Goal: Transaction & Acquisition: Book appointment/travel/reservation

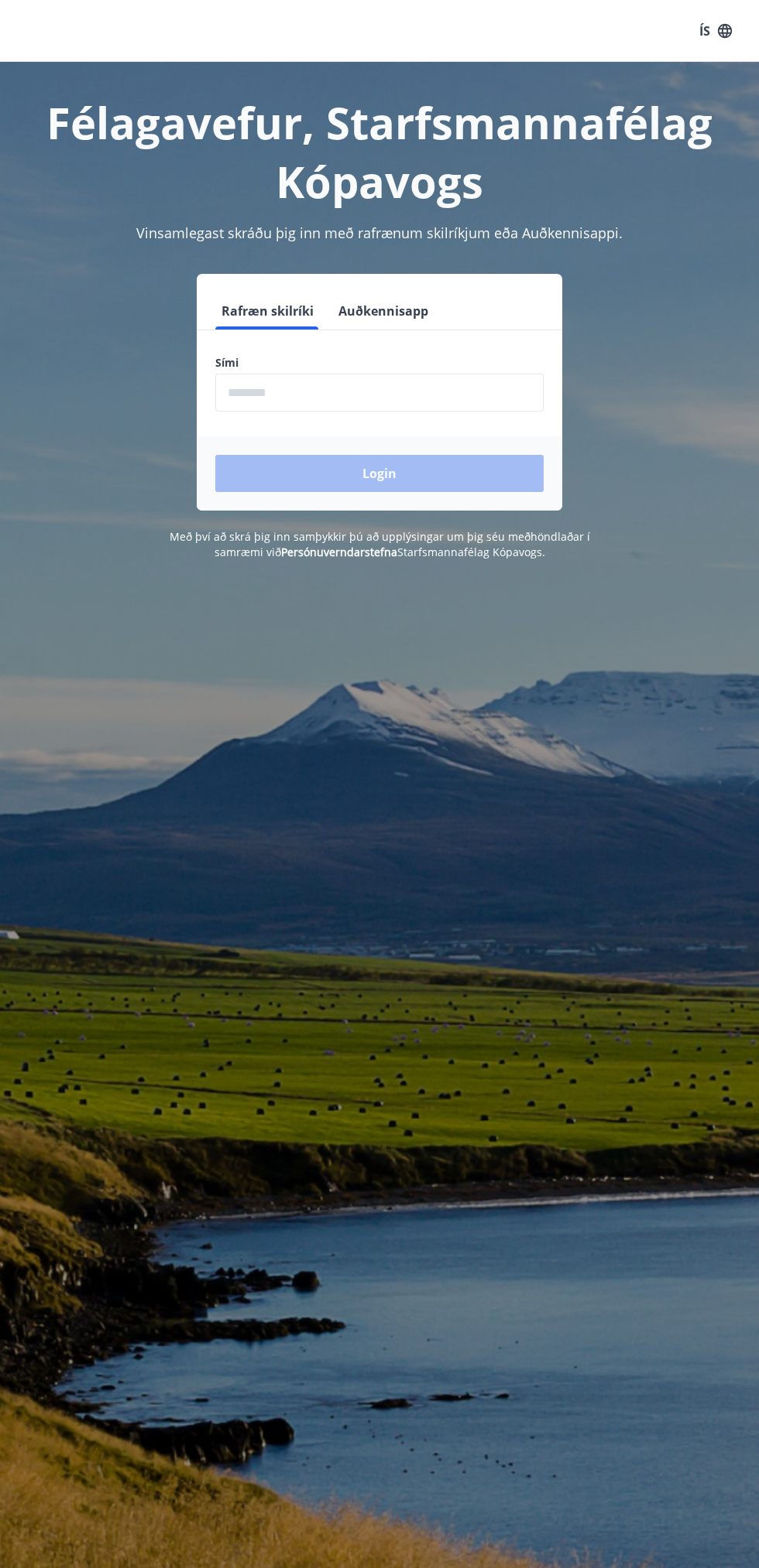
click at [302, 401] on input "phone" at bounding box center [379, 392] width 328 height 38
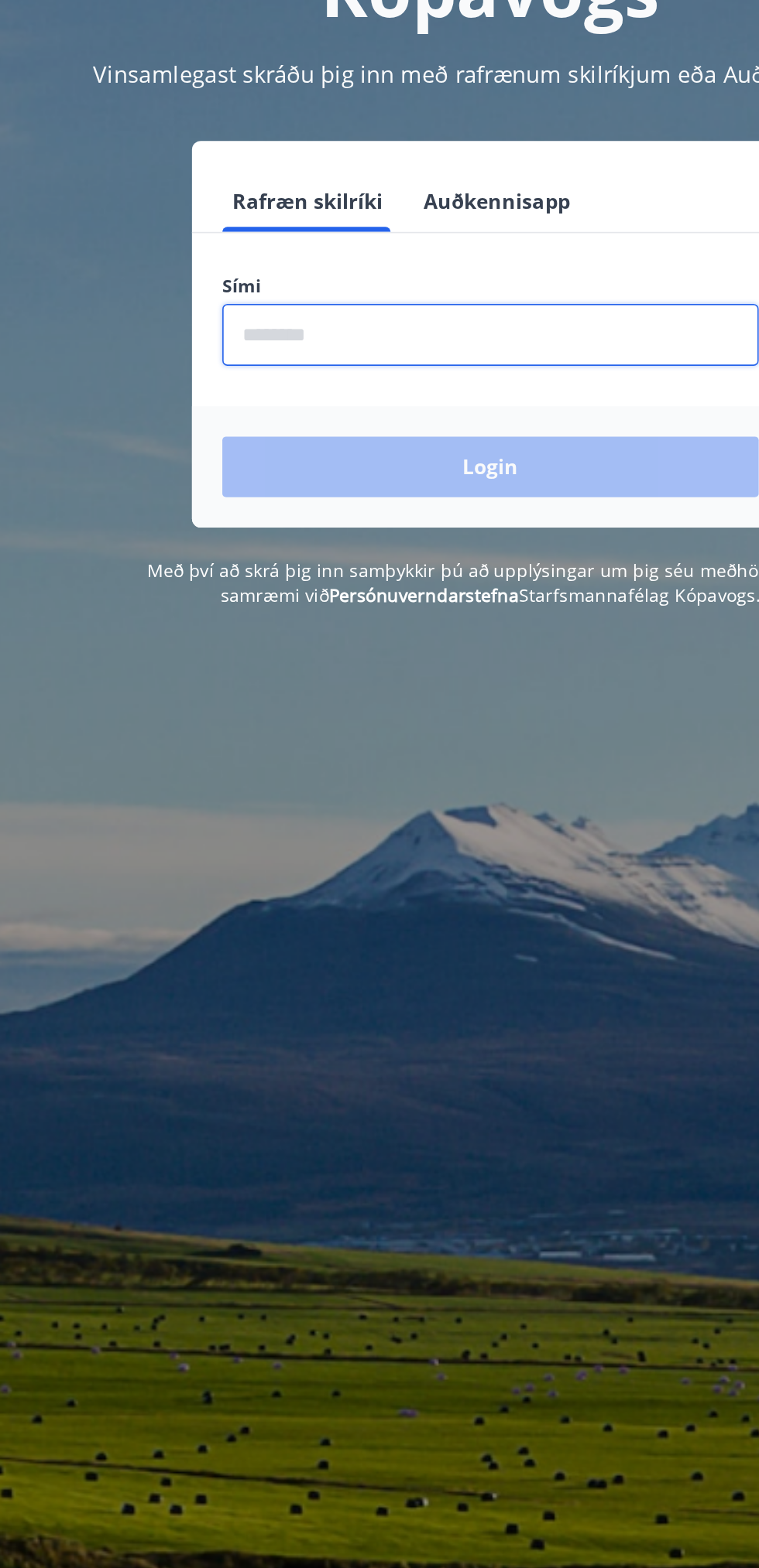
type input "********"
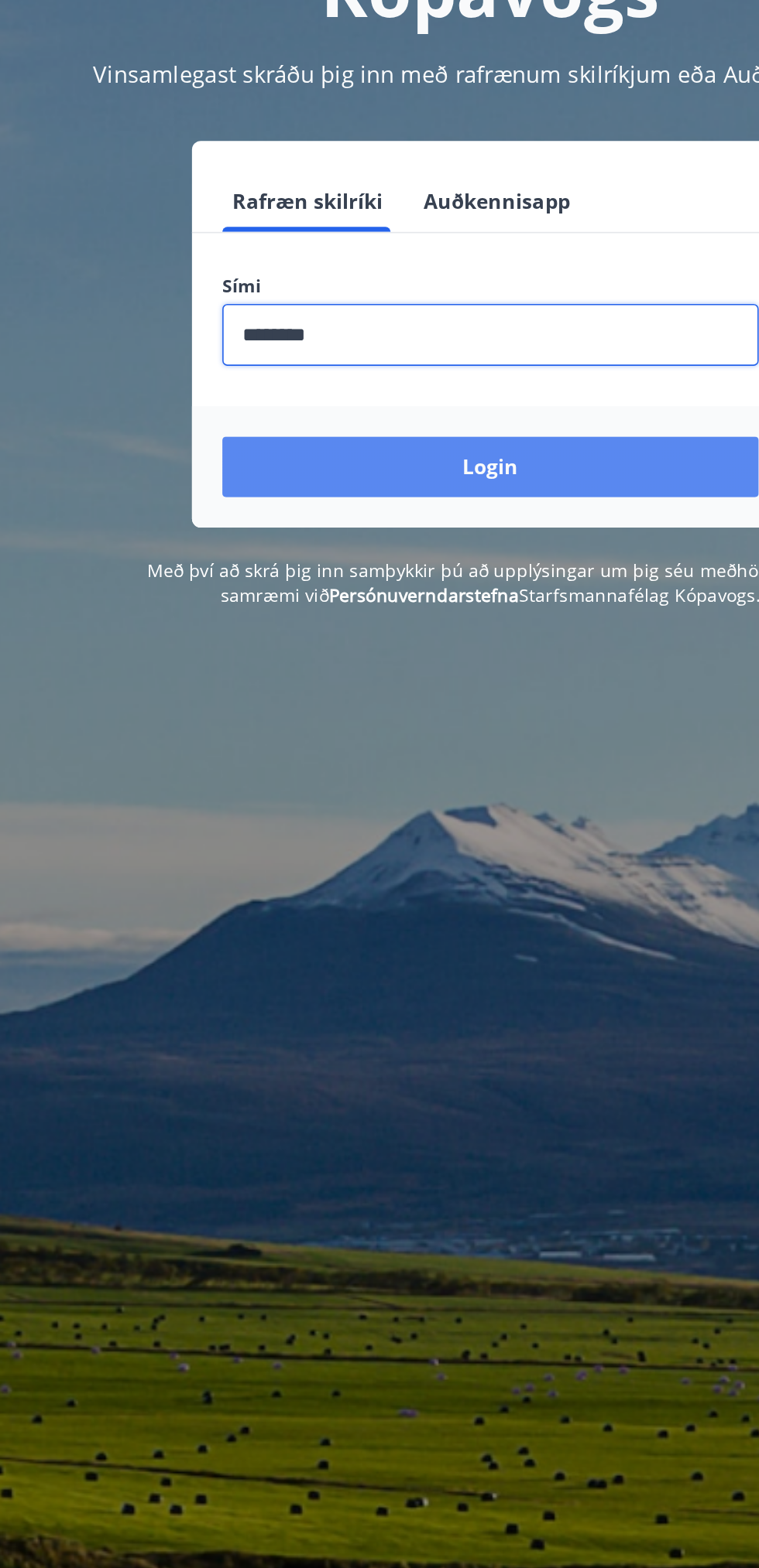
click at [485, 488] on button "Login" at bounding box center [379, 474] width 328 height 37
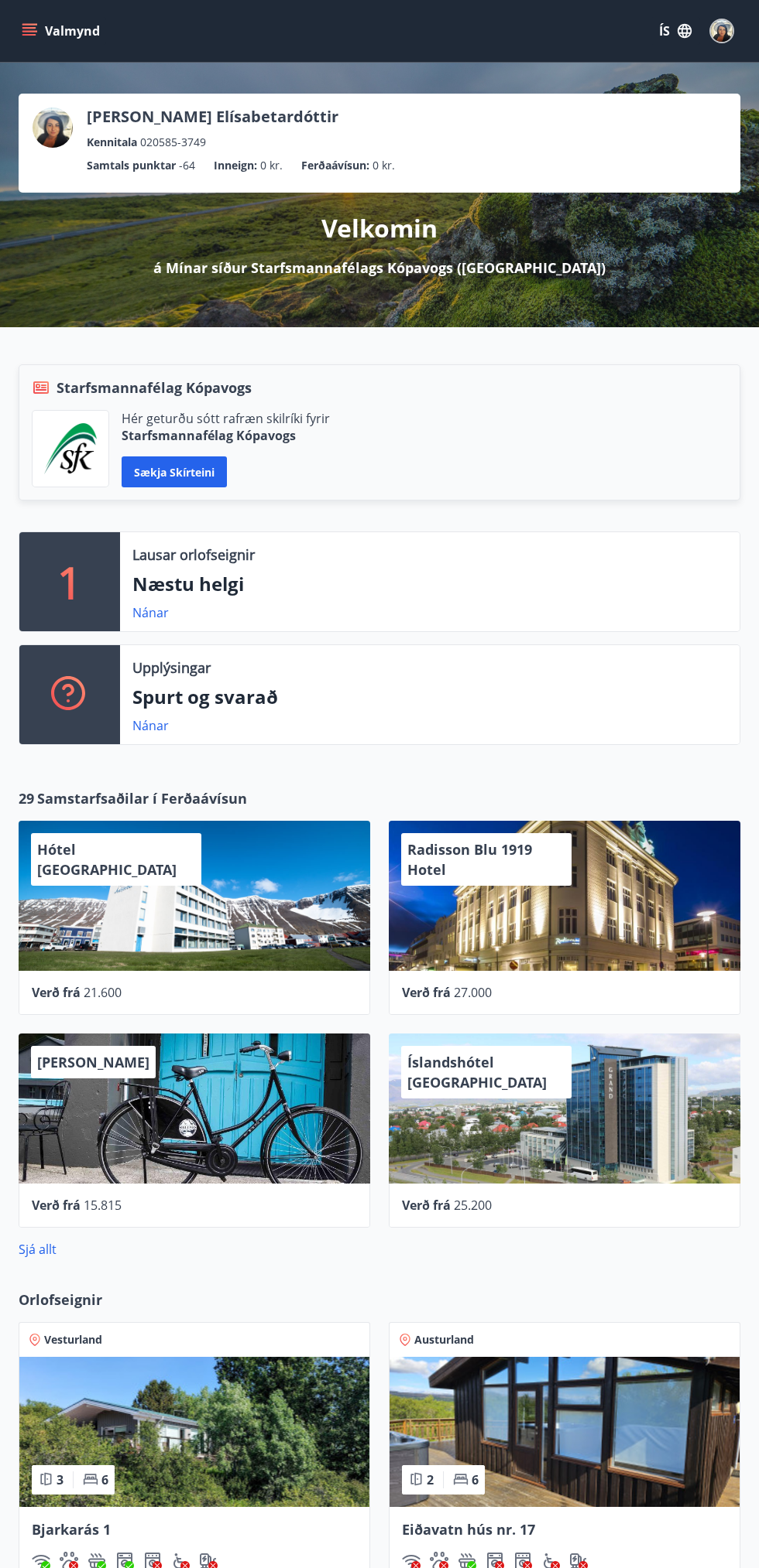
click at [161, 563] on p "Lausar orlofseignir" at bounding box center [193, 554] width 122 height 20
click at [59, 596] on p "1" at bounding box center [70, 581] width 24 height 59
click at [159, 612] on link "Nánar" at bounding box center [150, 612] width 37 height 17
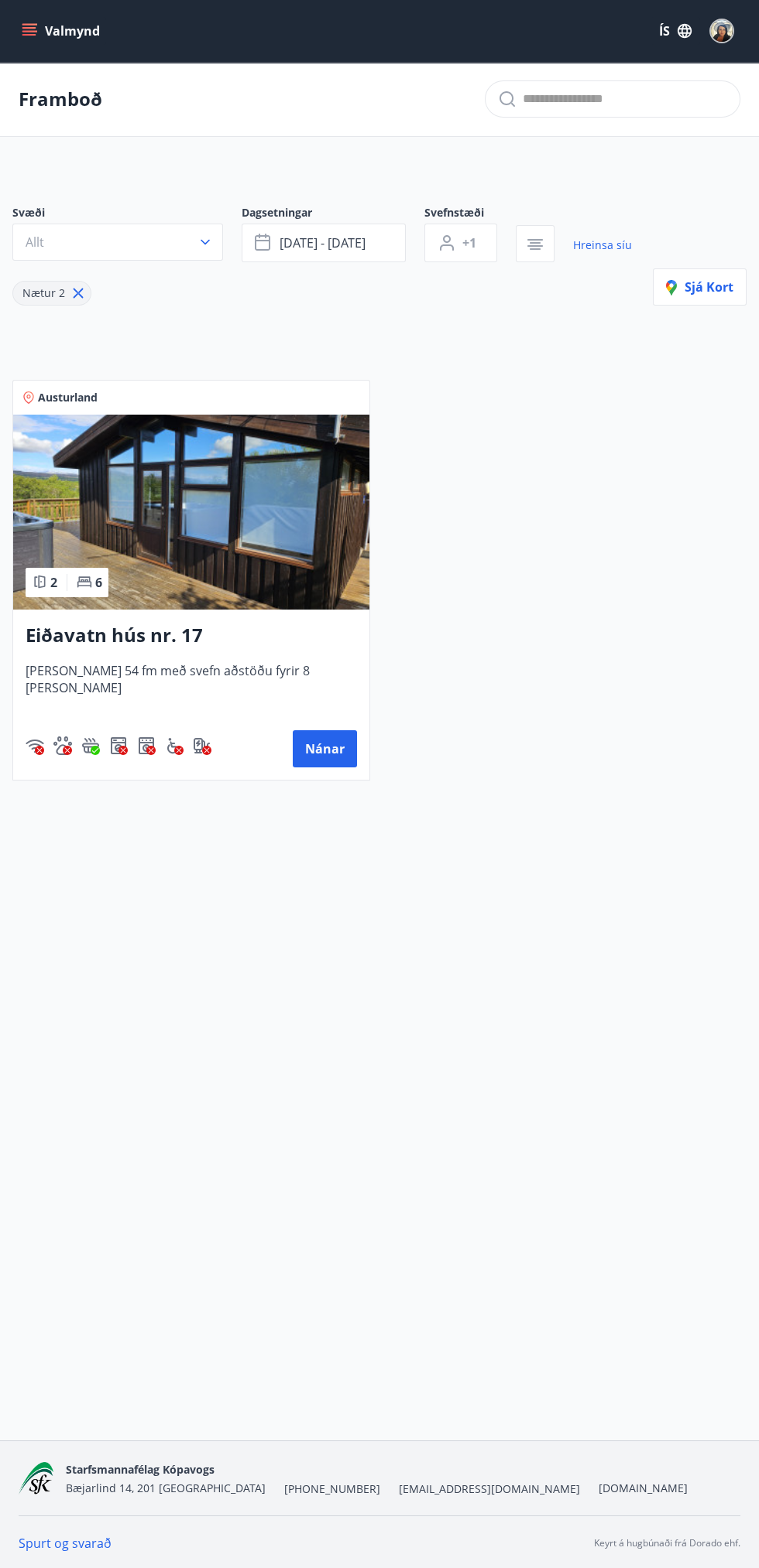
click at [43, 43] on button "Valmynd" at bounding box center [62, 31] width 87 height 28
click at [67, 112] on div "Framboð" at bounding box center [380, 100] width 759 height 75
click at [55, 25] on button "Valmynd" at bounding box center [62, 31] width 87 height 28
click at [32, 38] on icon "menu" at bounding box center [30, 31] width 16 height 16
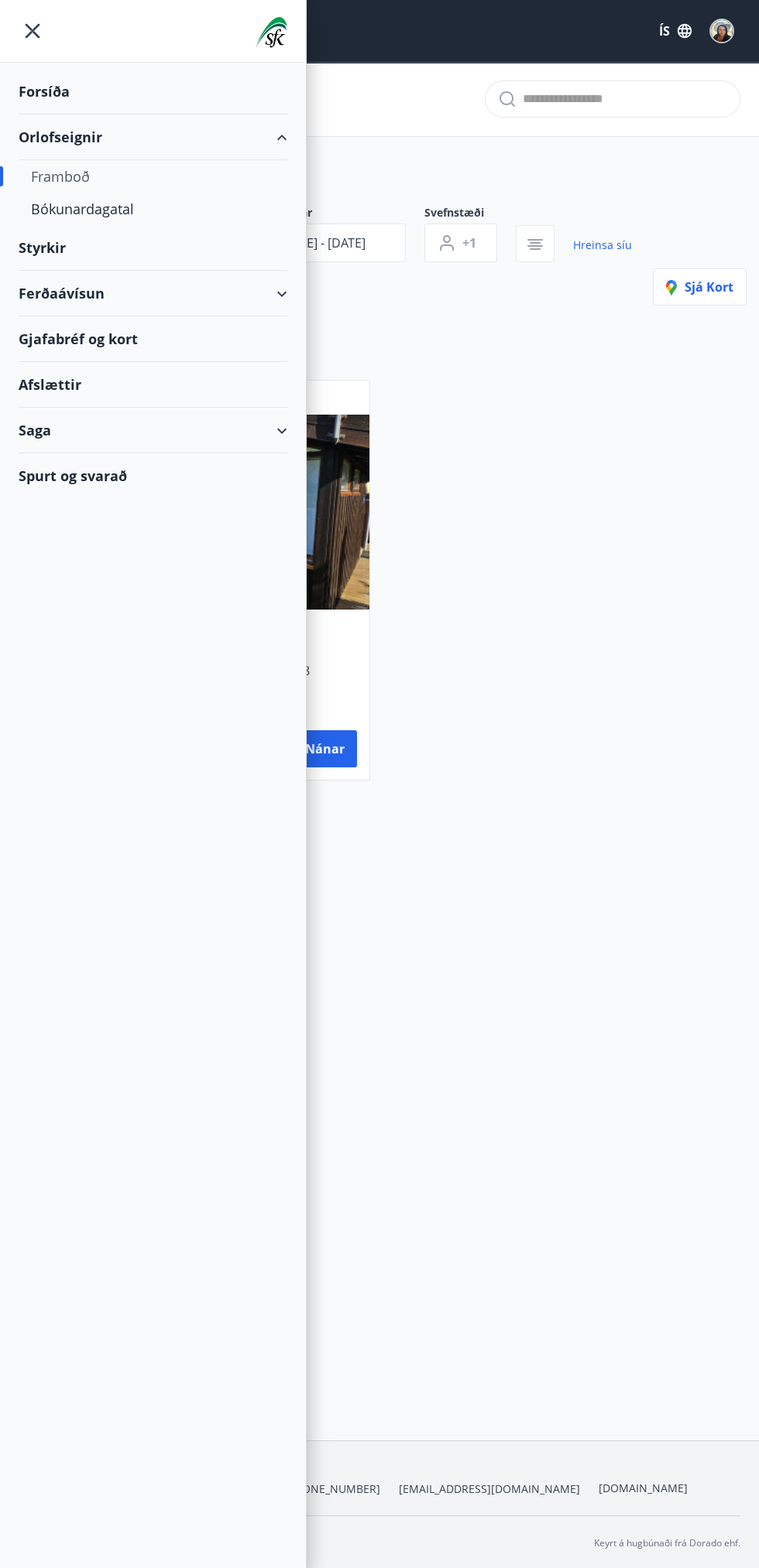
click at [66, 156] on div "Orlofseignir" at bounding box center [152, 137] width 268 height 45
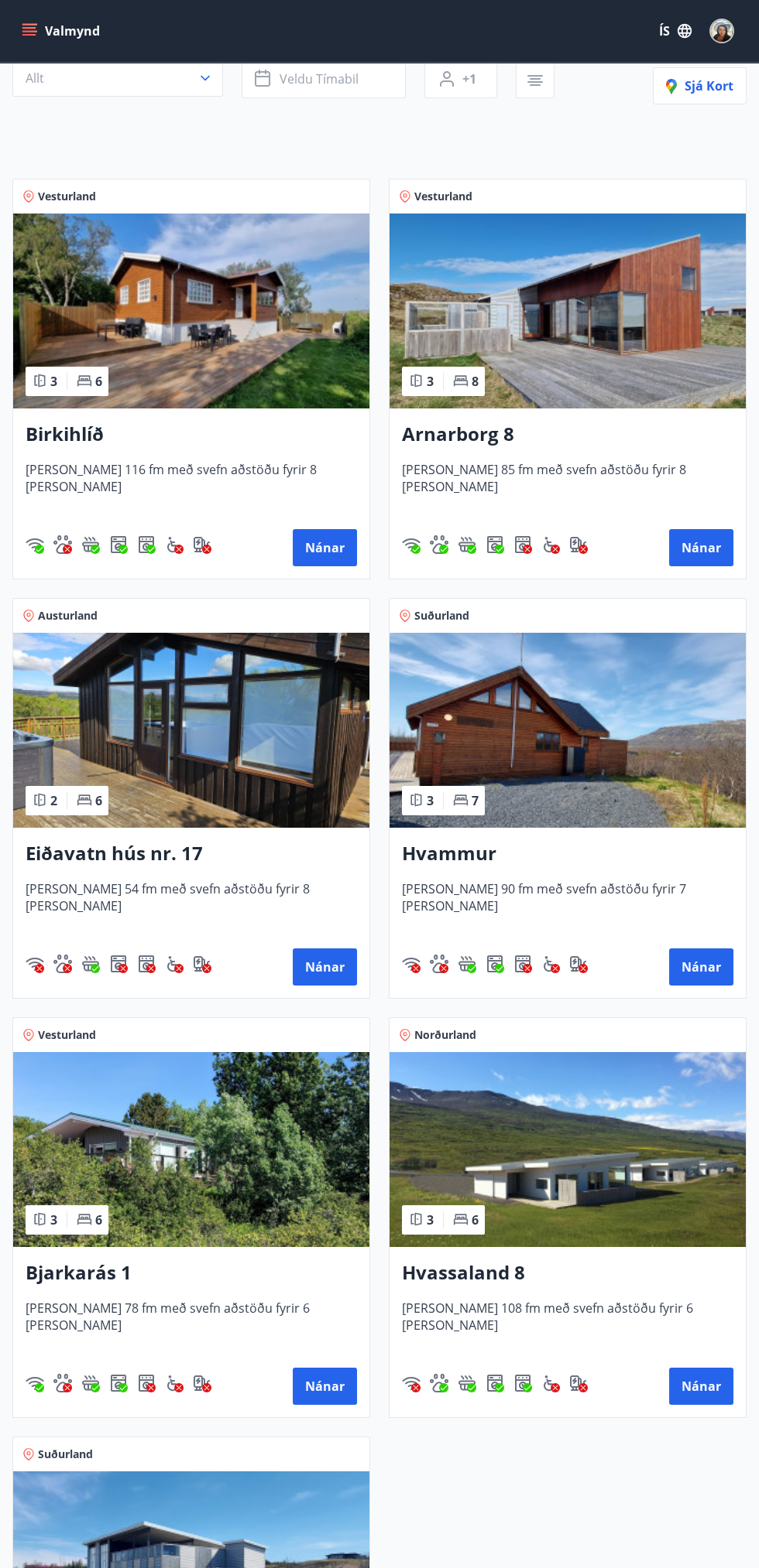
scroll to position [172, 0]
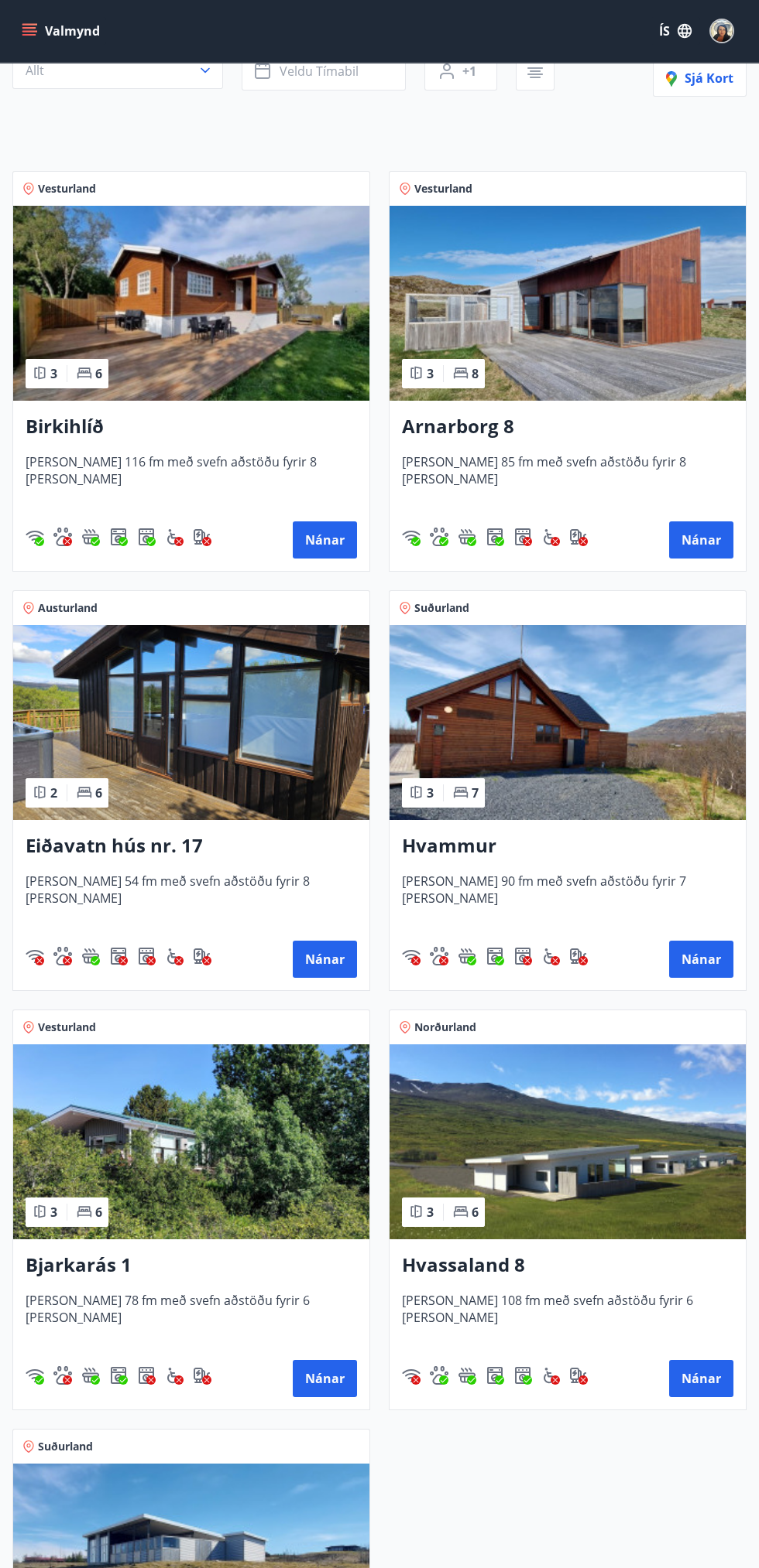
click at [106, 1245] on div "Bjarkarás 1 Húsið er 78 fm með svefn aðstöðu fyrir 6 manns Nánar" at bounding box center [191, 1324] width 356 height 170
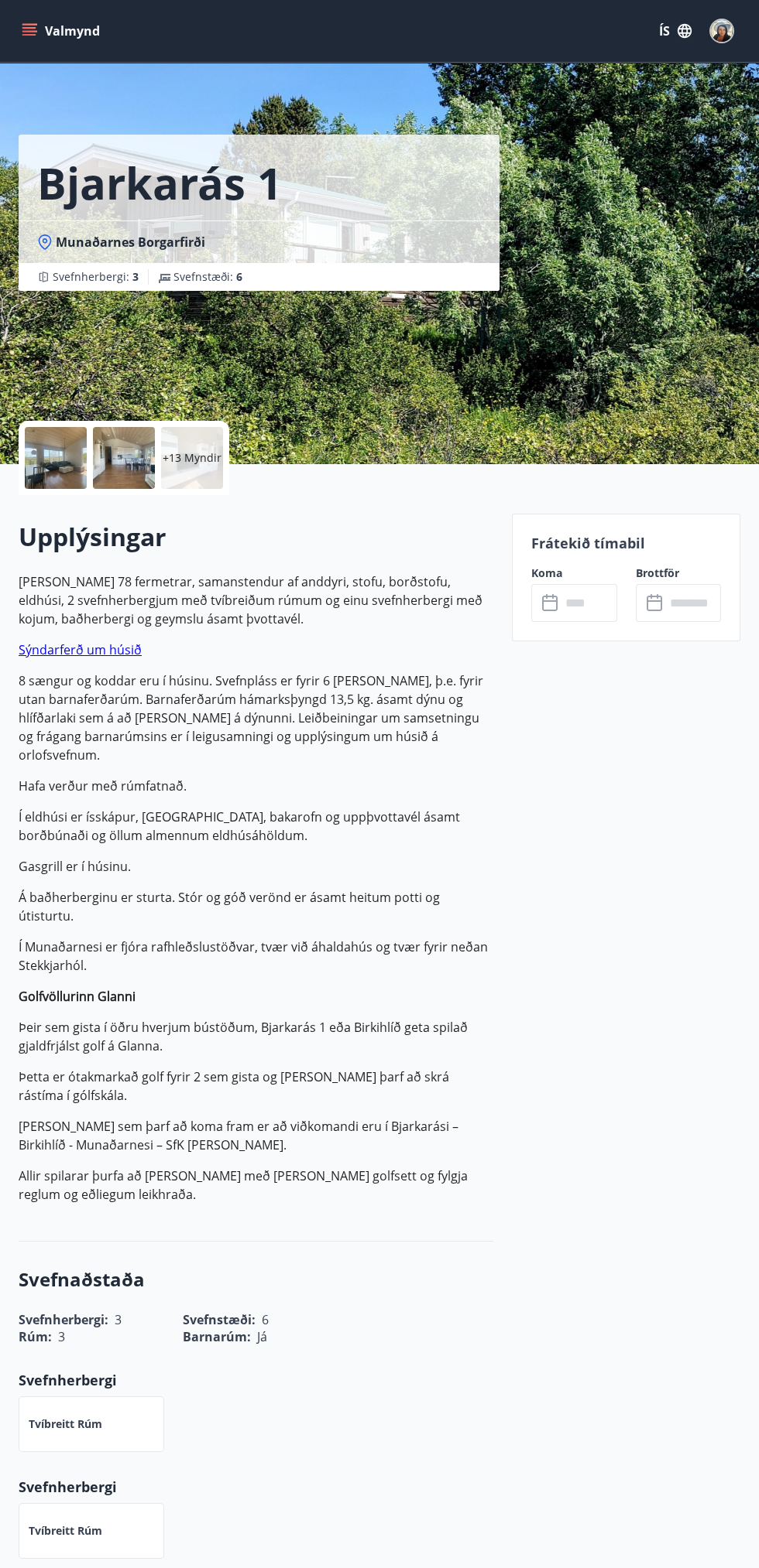
scroll to position [3, 0]
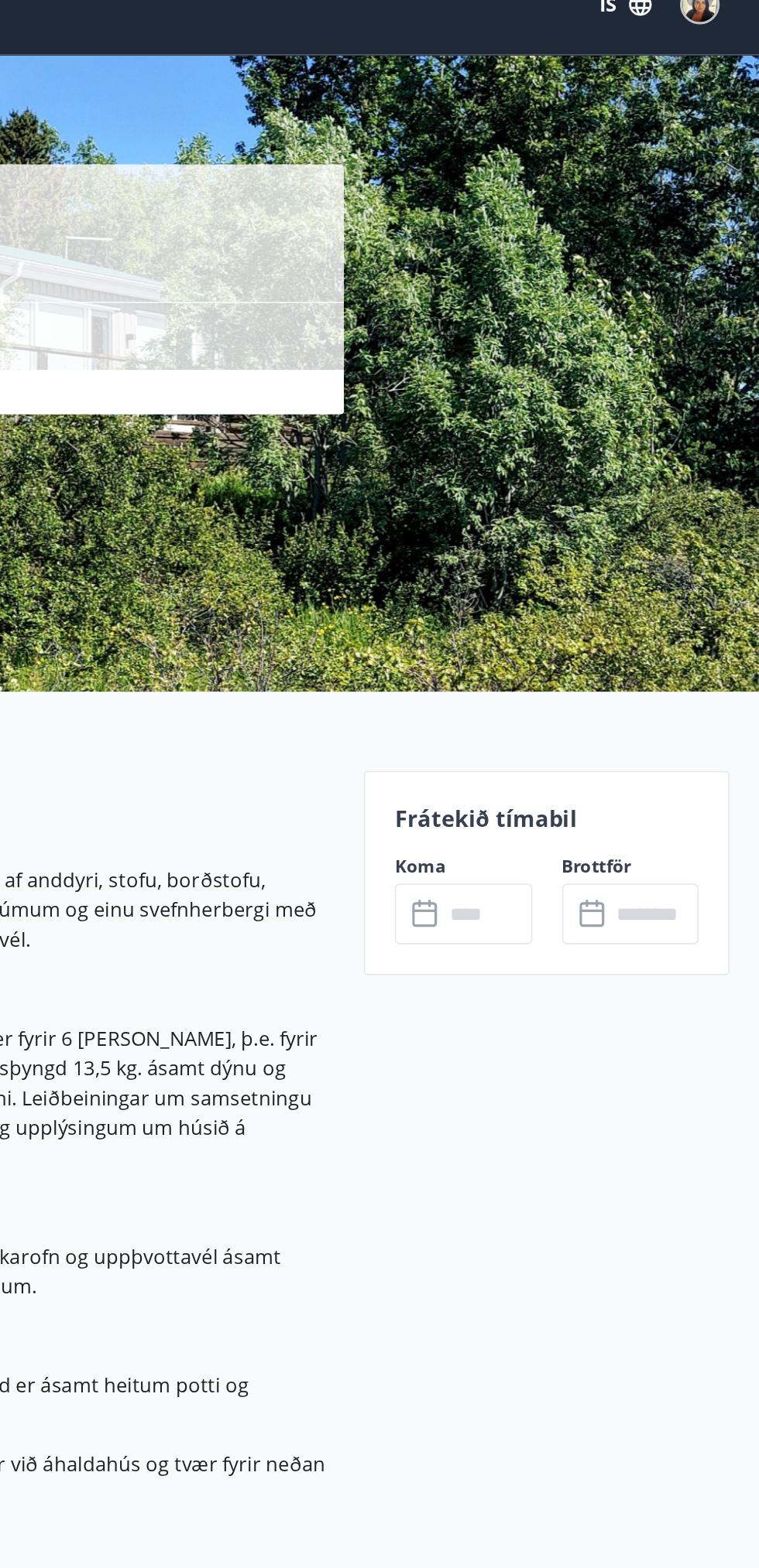
click at [589, 613] on input "text" at bounding box center [588, 599] width 56 height 38
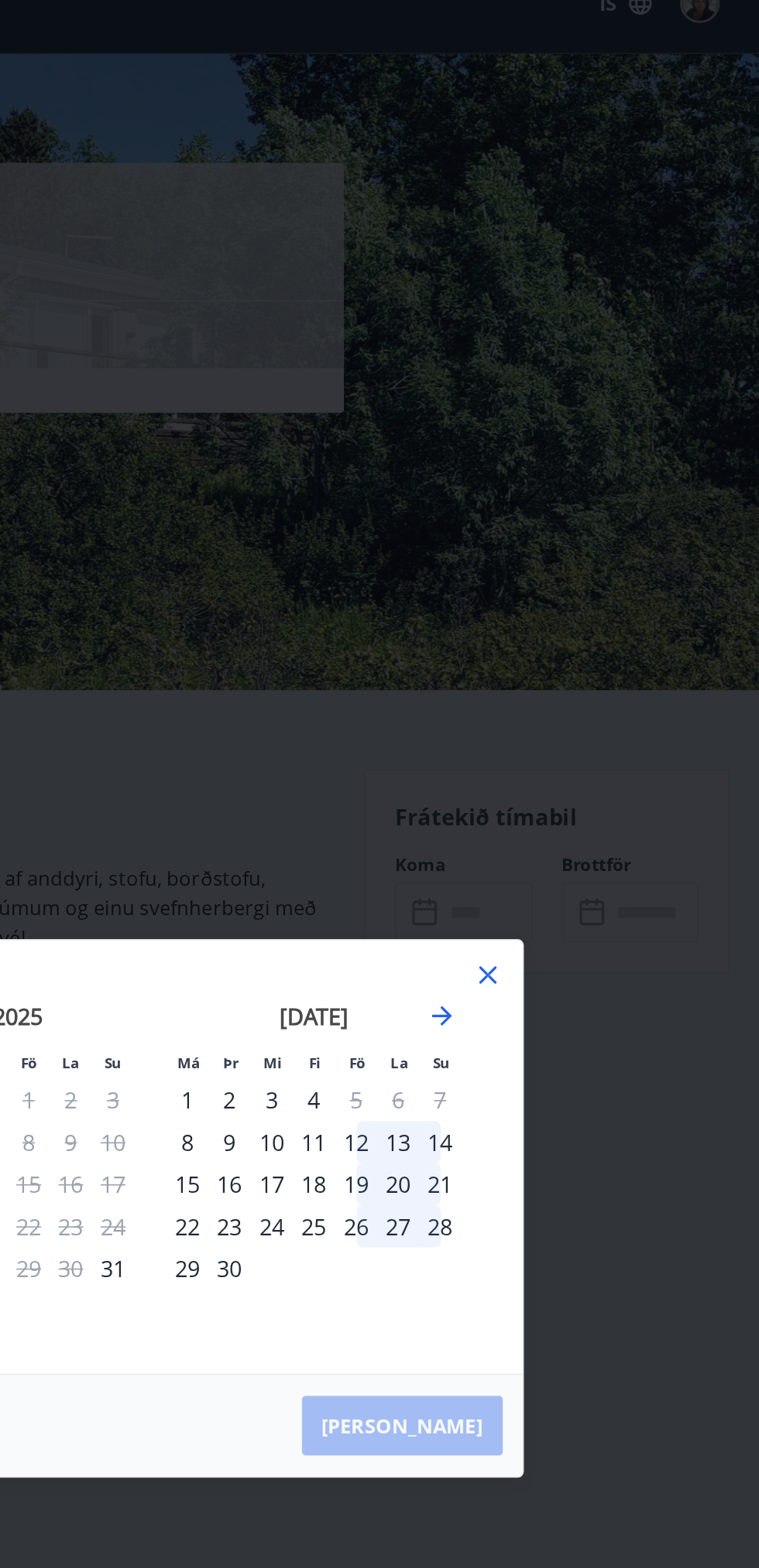
click at [506, 746] on div "12" at bounding box center [507, 743] width 26 height 26
click at [563, 740] on div "14" at bounding box center [560, 743] width 26 height 26
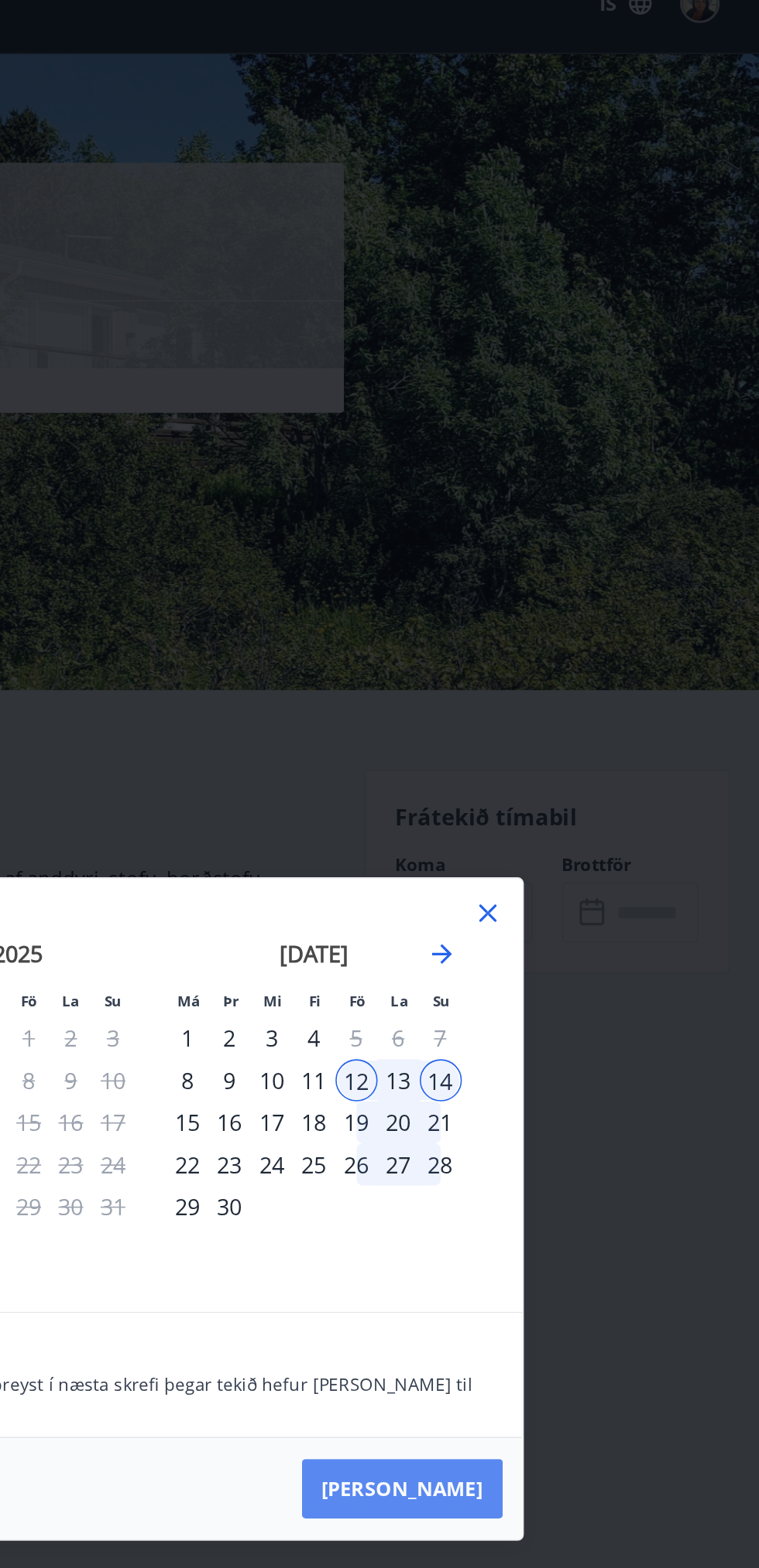
click at [567, 973] on button "Taka Frá" at bounding box center [535, 959] width 125 height 37
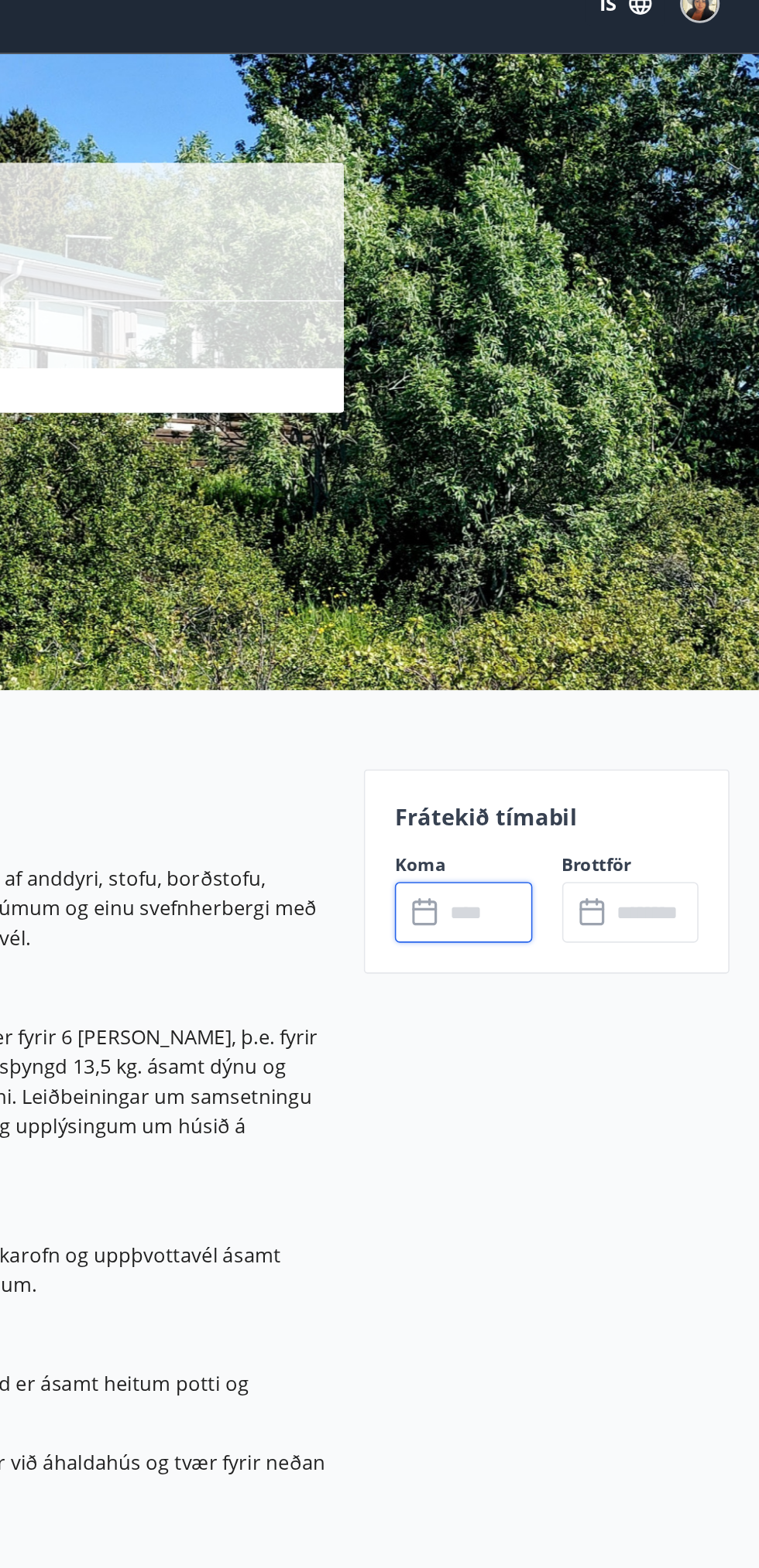
type input "******"
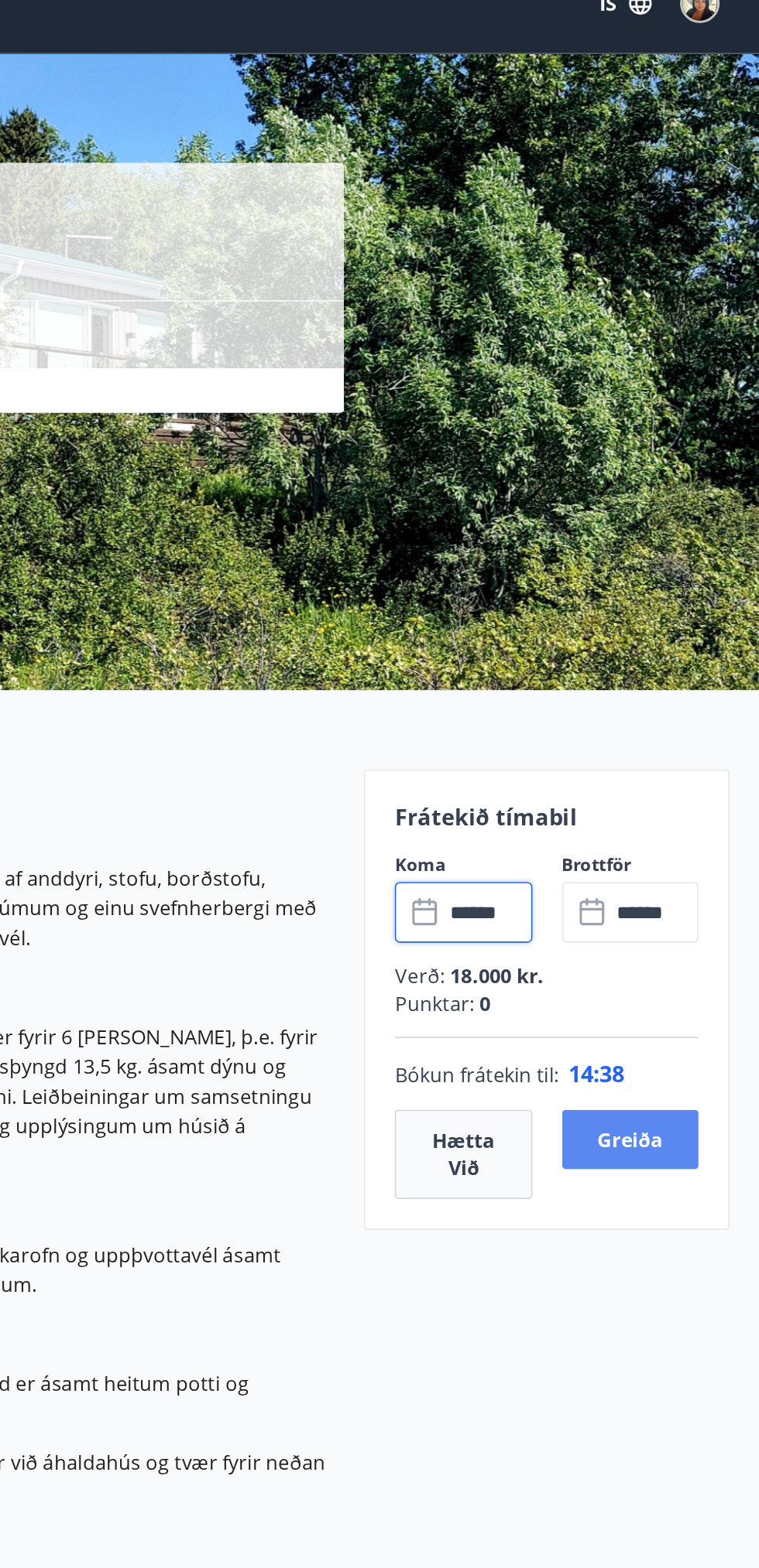
click at [700, 728] on button "Greiða" at bounding box center [678, 741] width 85 height 37
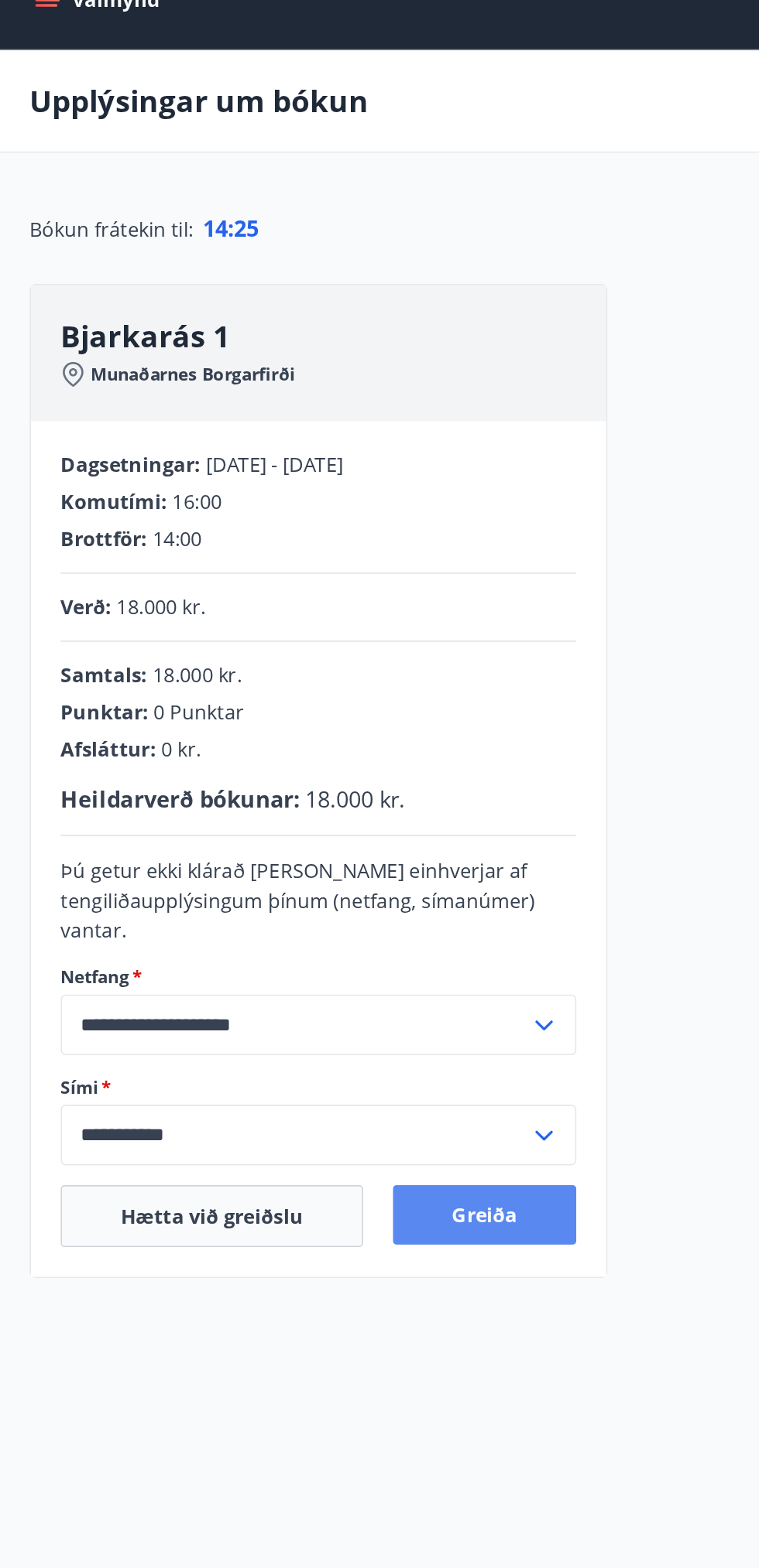
click at [309, 786] on button "Greiða" at bounding box center [303, 788] width 115 height 37
